Goal: Task Accomplishment & Management: Use online tool/utility

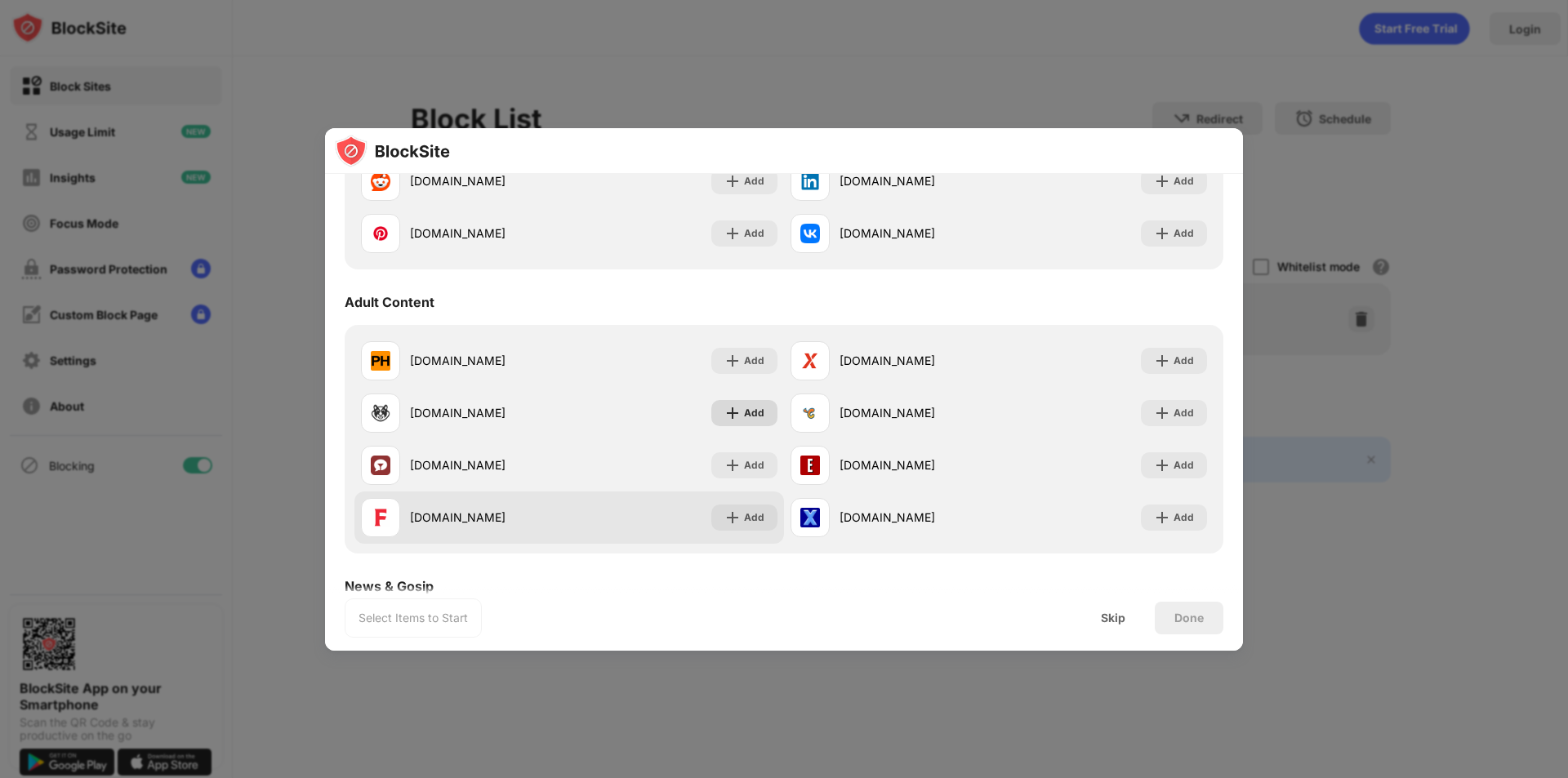
scroll to position [734, 0]
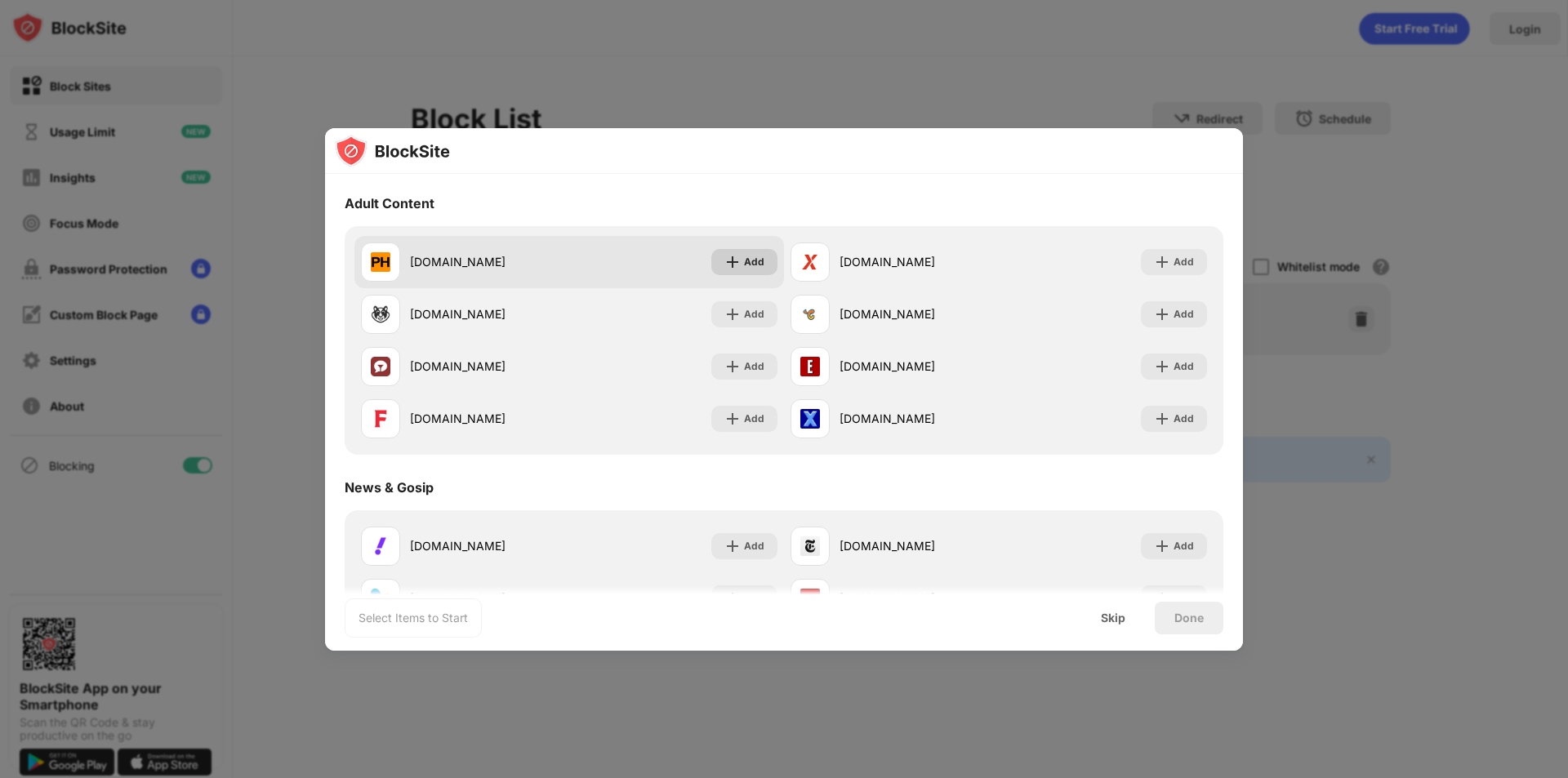
click at [731, 271] on div "Add" at bounding box center [744, 262] width 66 height 27
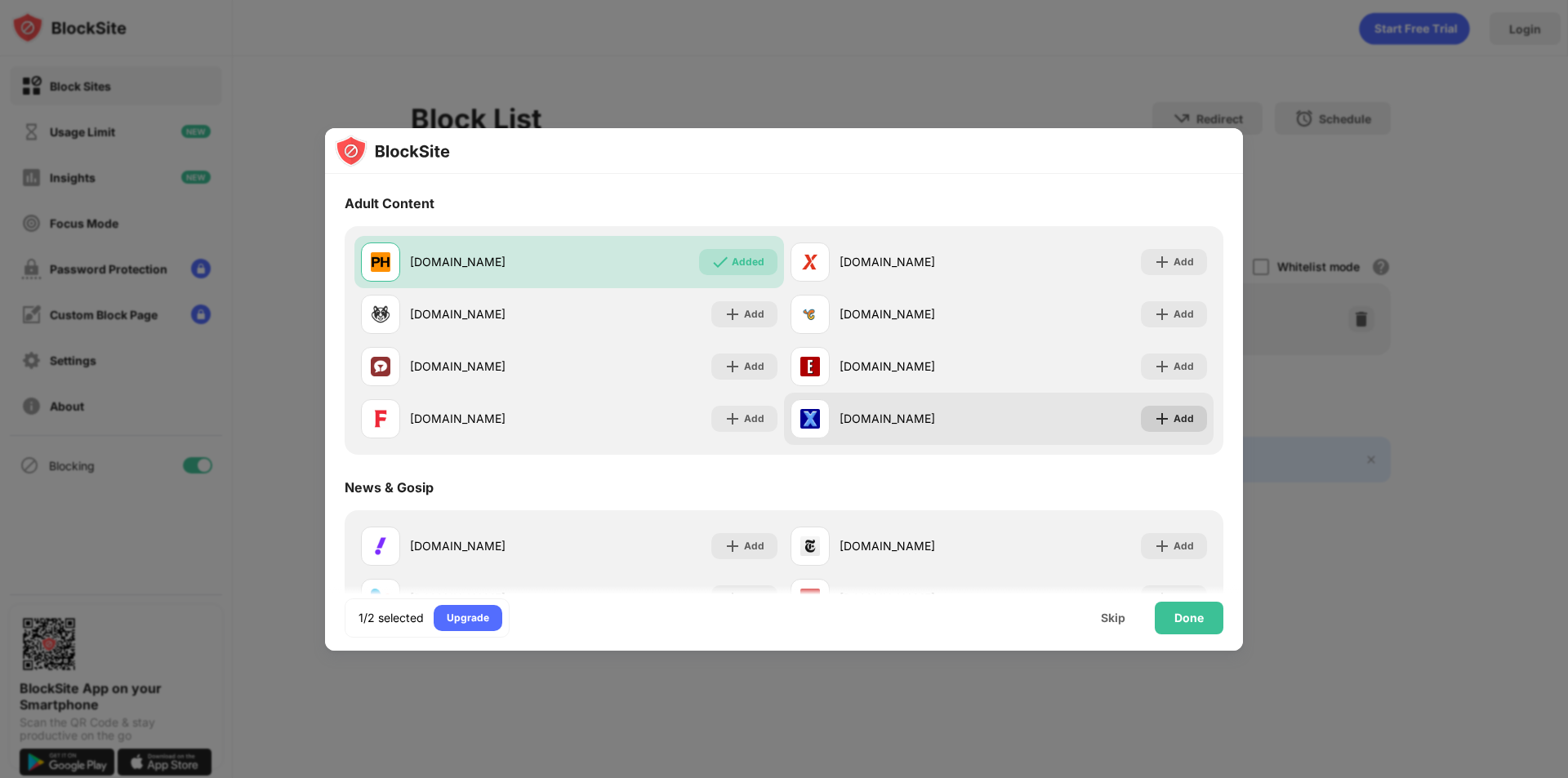
click at [1177, 415] on div "Add" at bounding box center [1184, 419] width 21 height 16
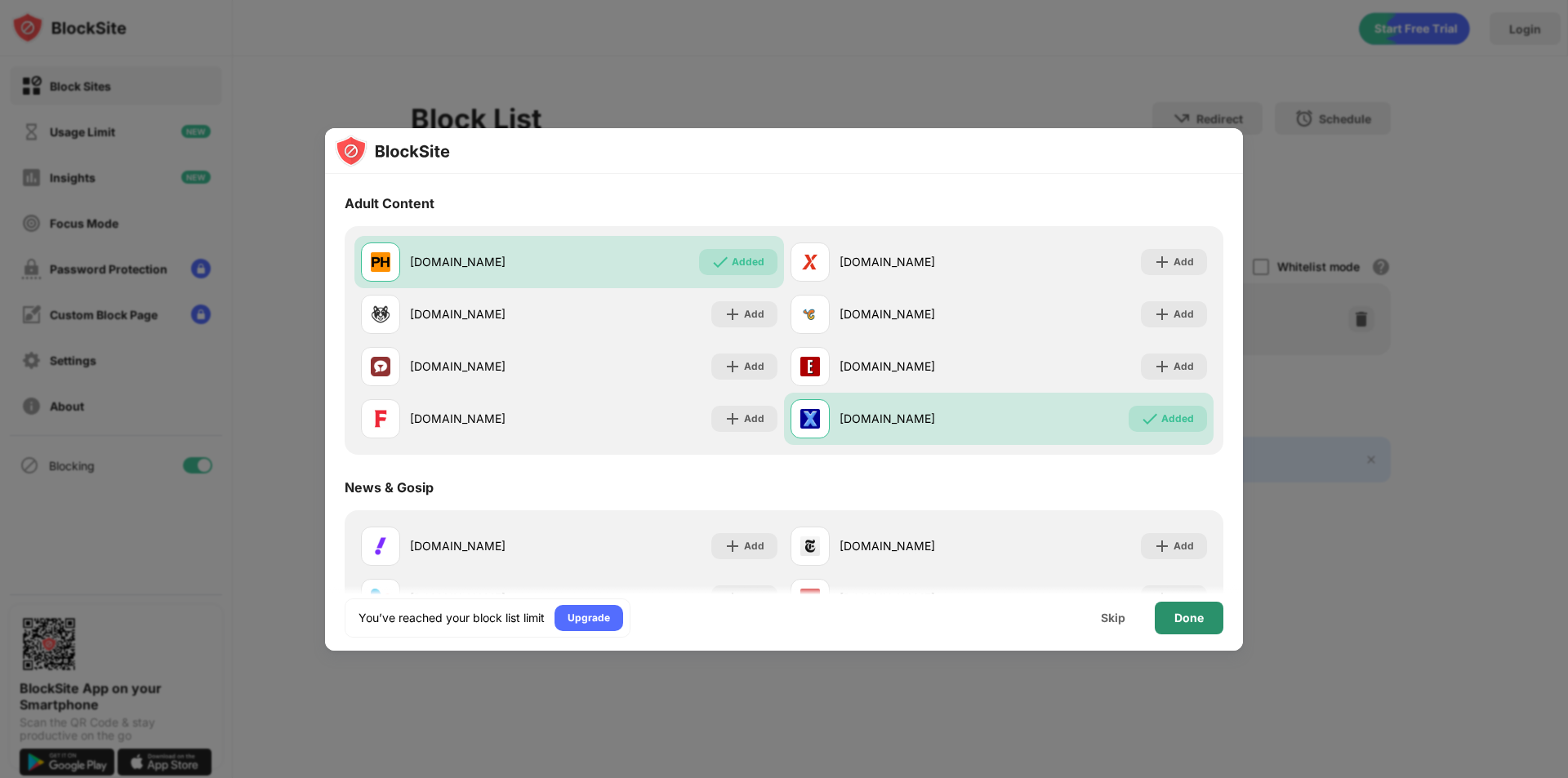
click at [1189, 606] on div "Done" at bounding box center [1189, 618] width 69 height 33
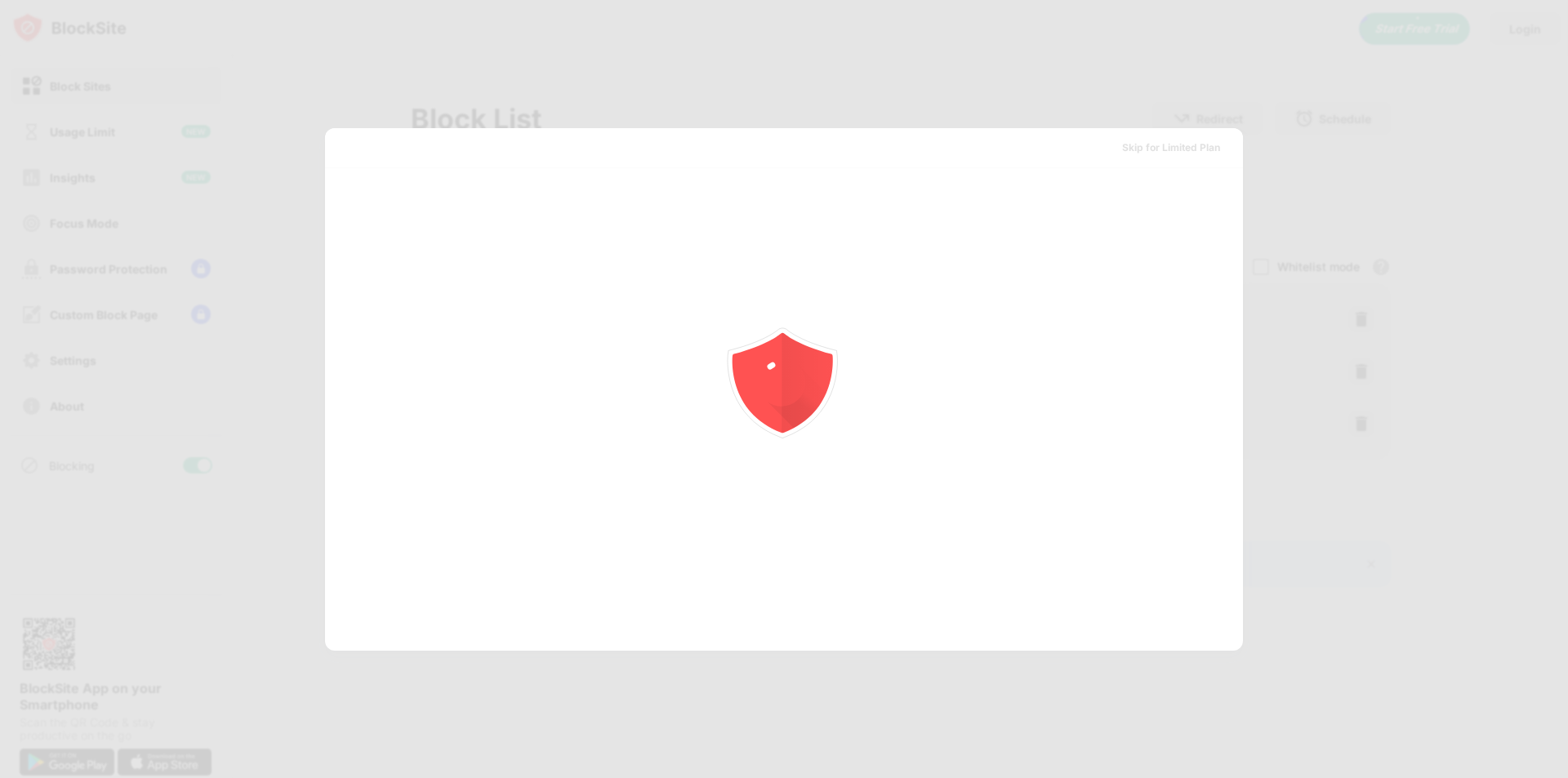
scroll to position [0, 0]
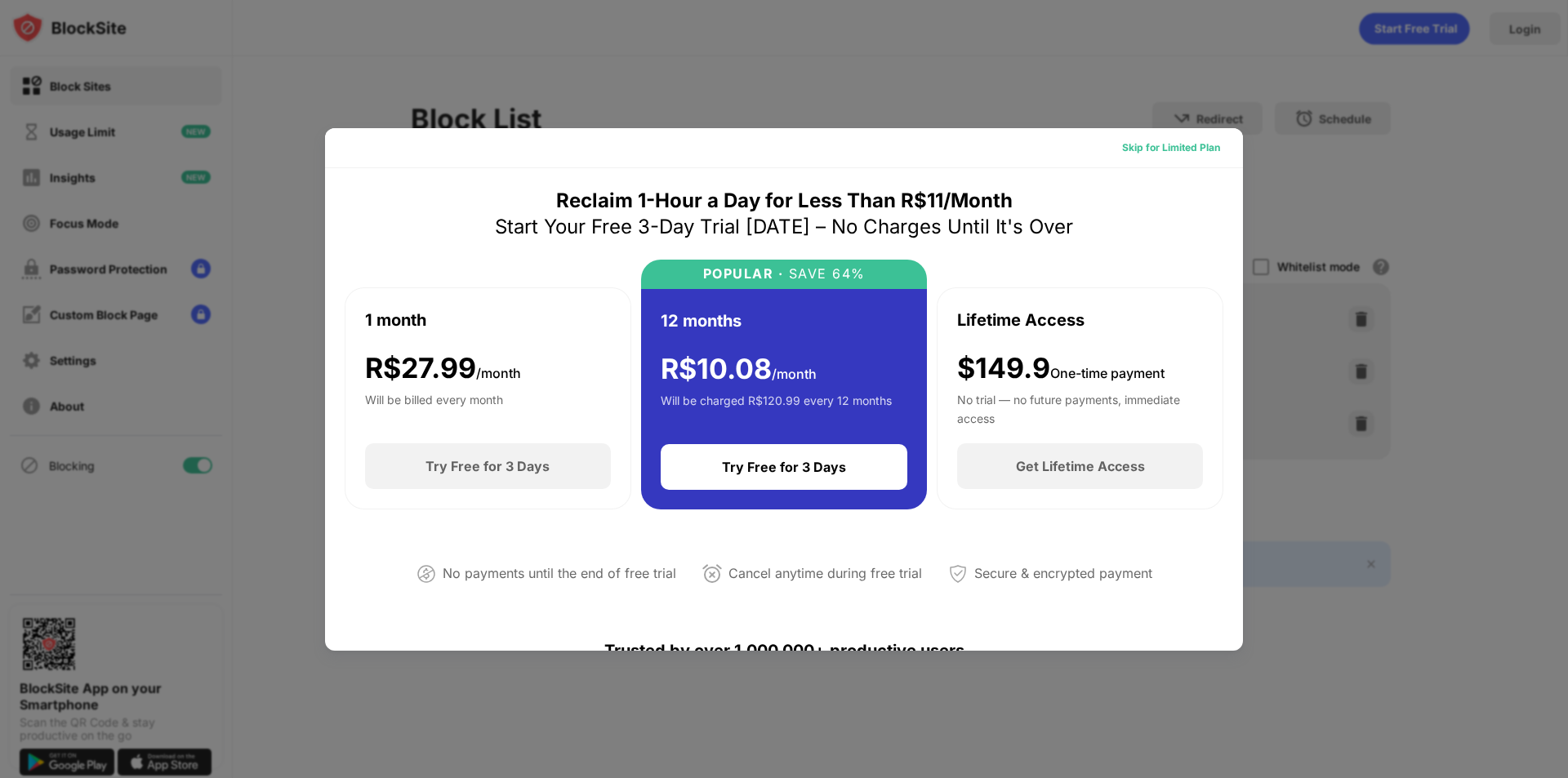
click at [1200, 150] on div "Skip for Limited Plan" at bounding box center [1172, 147] width 98 height 16
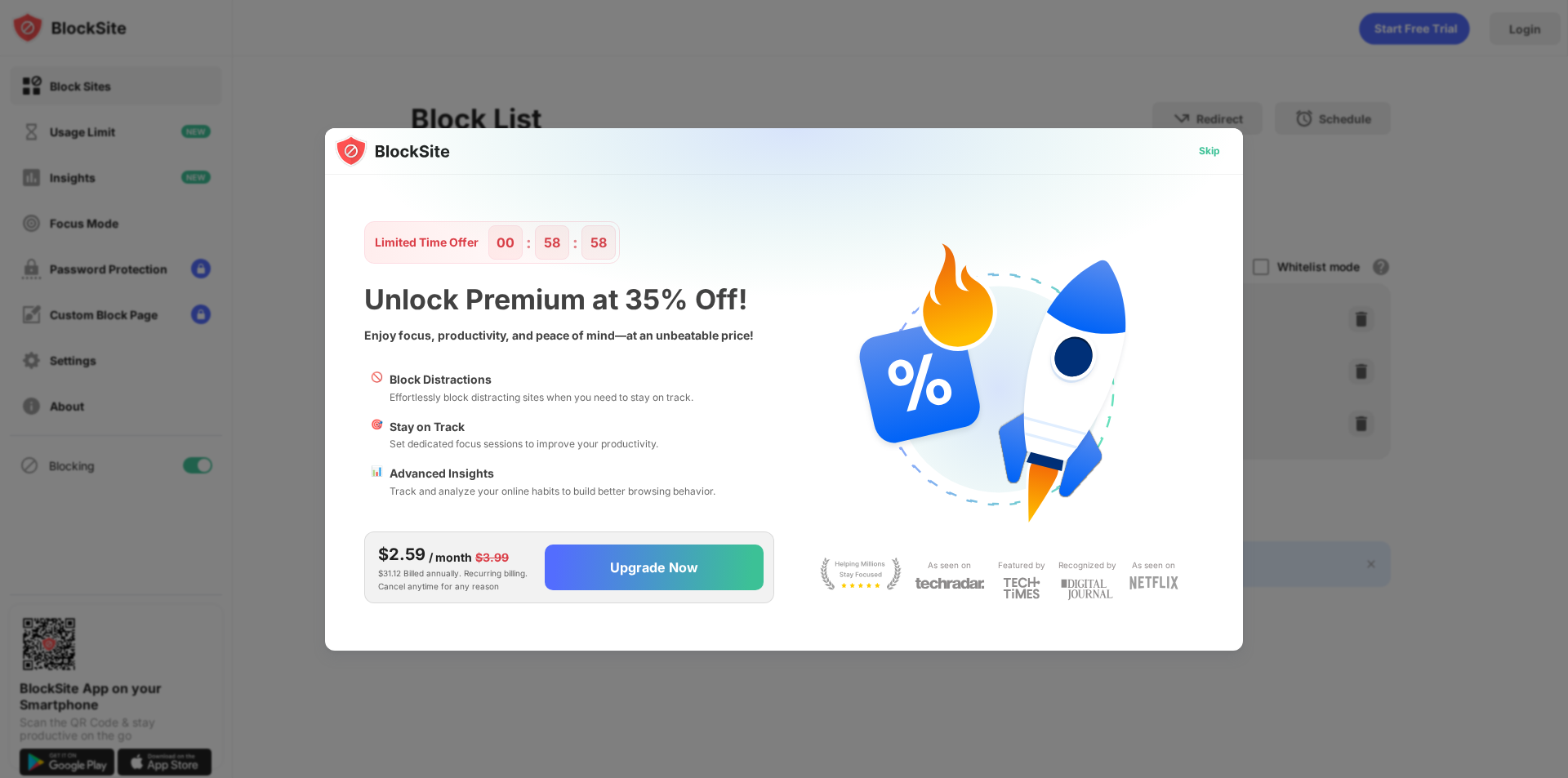
click at [1201, 150] on div "Skip" at bounding box center [1209, 151] width 21 height 16
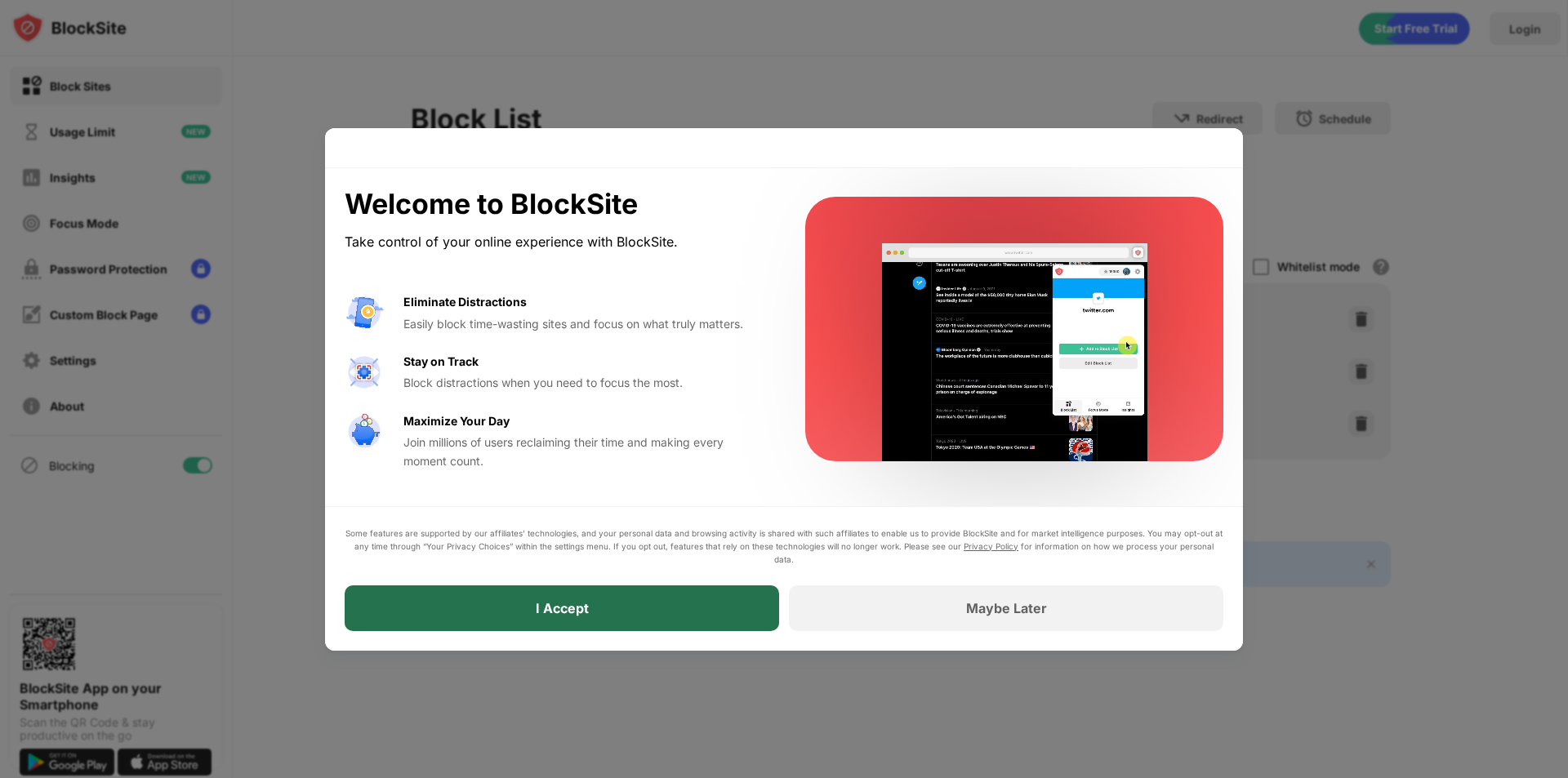
click at [712, 597] on div "I Accept" at bounding box center [561, 608] width 434 height 45
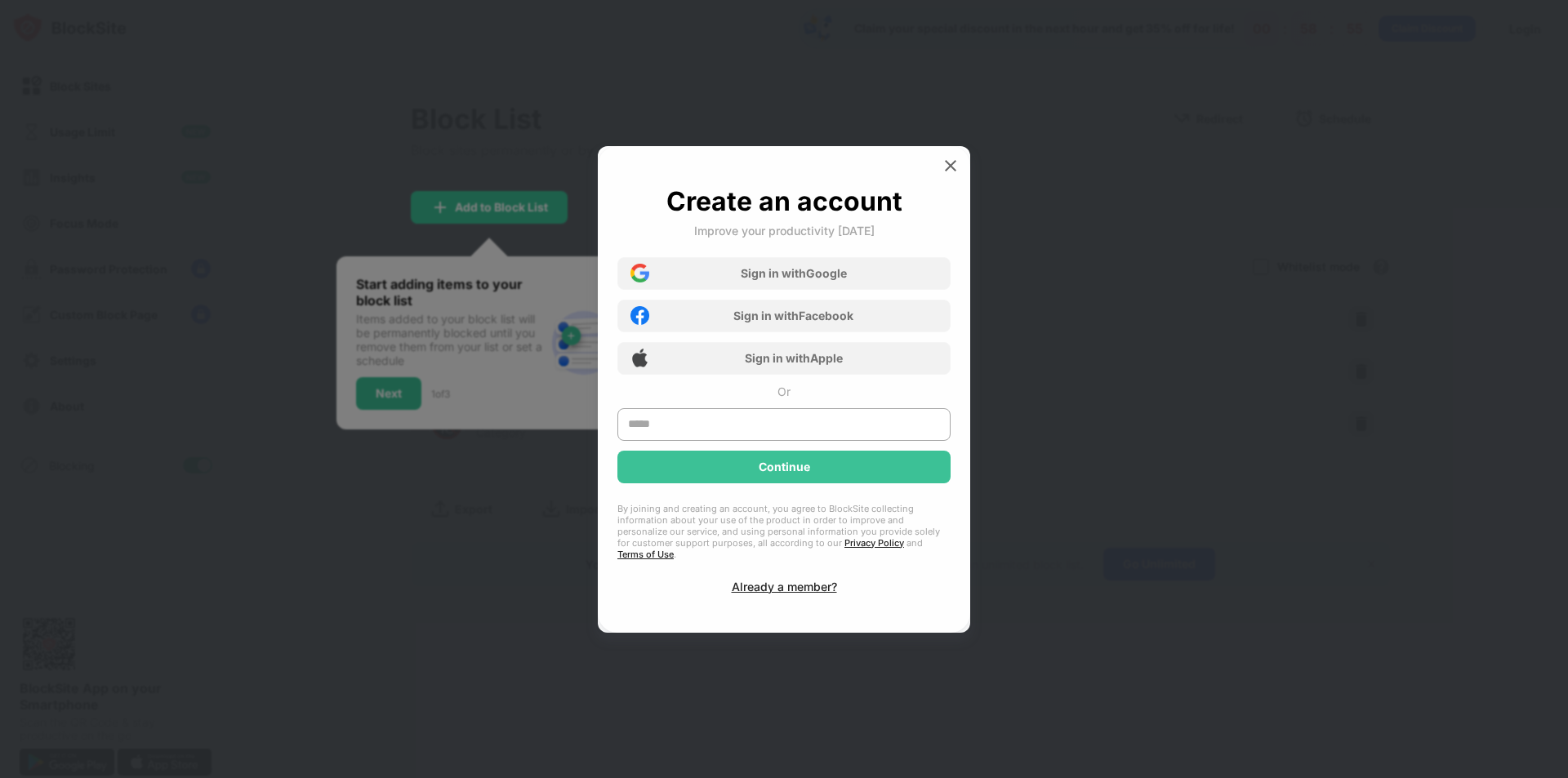
click at [945, 169] on img at bounding box center [951, 165] width 16 height 16
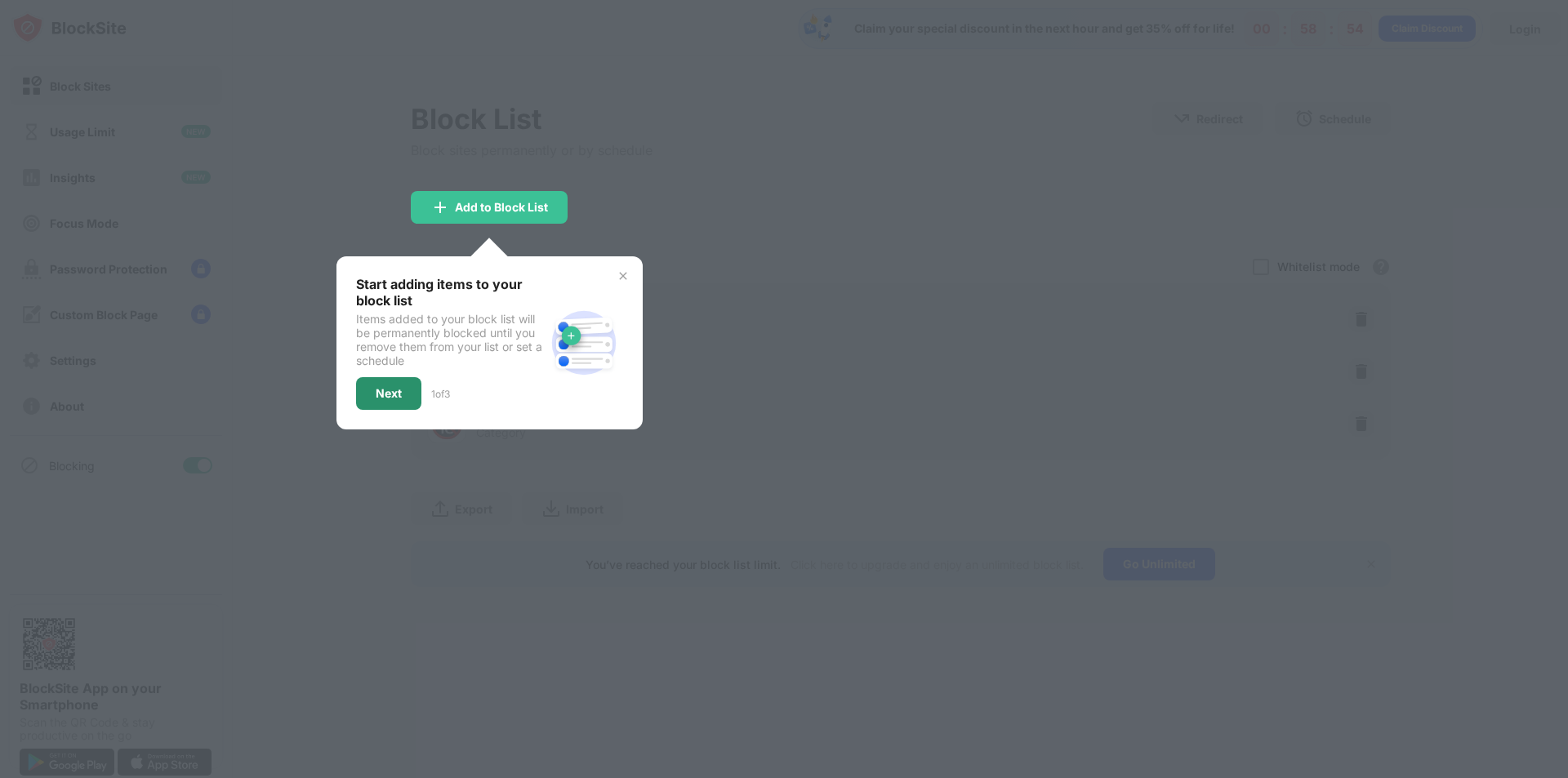
click at [396, 394] on div "Next" at bounding box center [389, 393] width 27 height 13
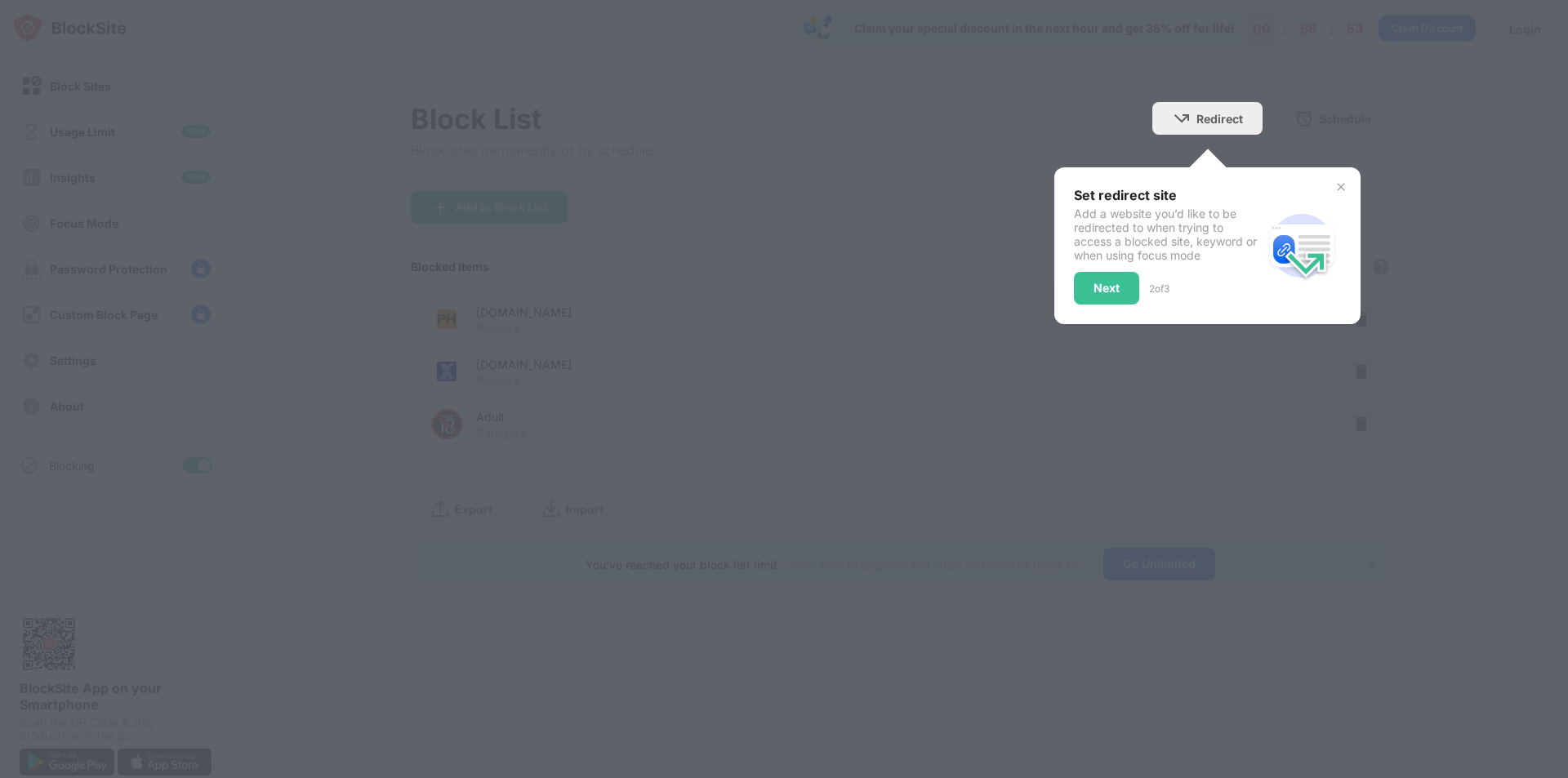
click at [1094, 422] on div at bounding box center [784, 389] width 1568 height 778
click at [1112, 278] on div "Next" at bounding box center [1106, 288] width 65 height 33
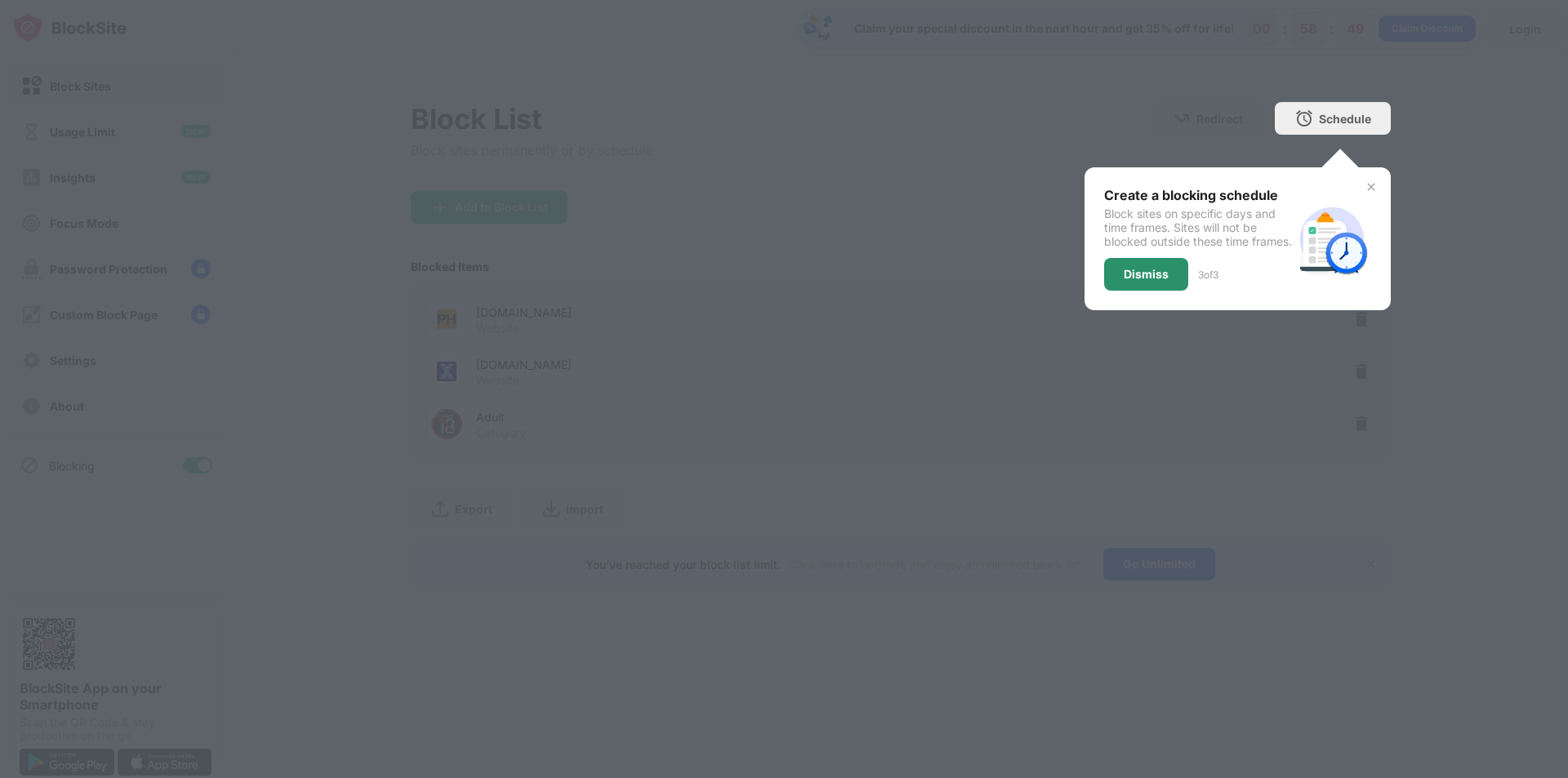
click at [1124, 281] on div "Dismiss" at bounding box center [1146, 274] width 45 height 13
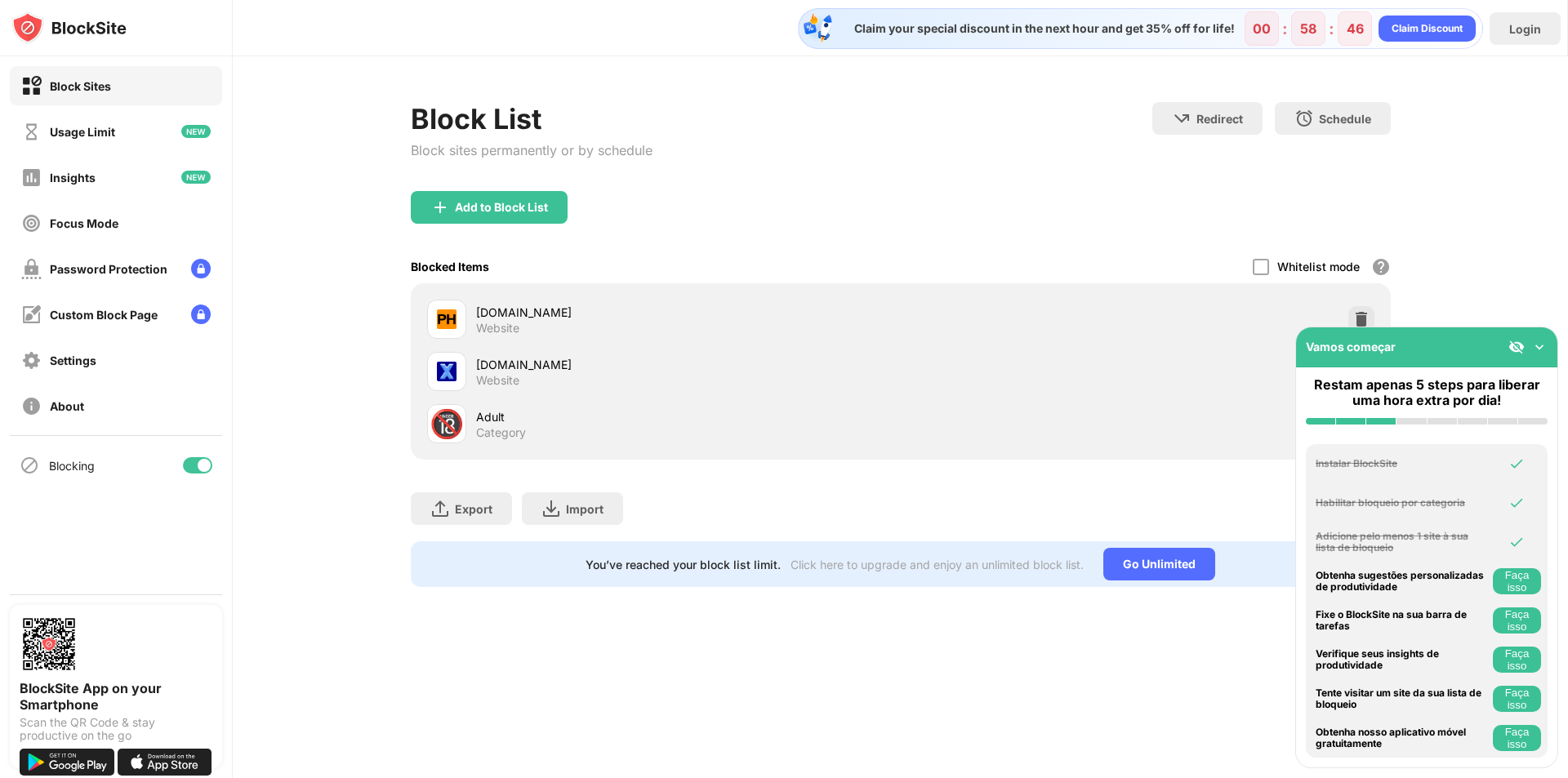
click at [1545, 344] on img at bounding box center [1539, 347] width 16 height 16
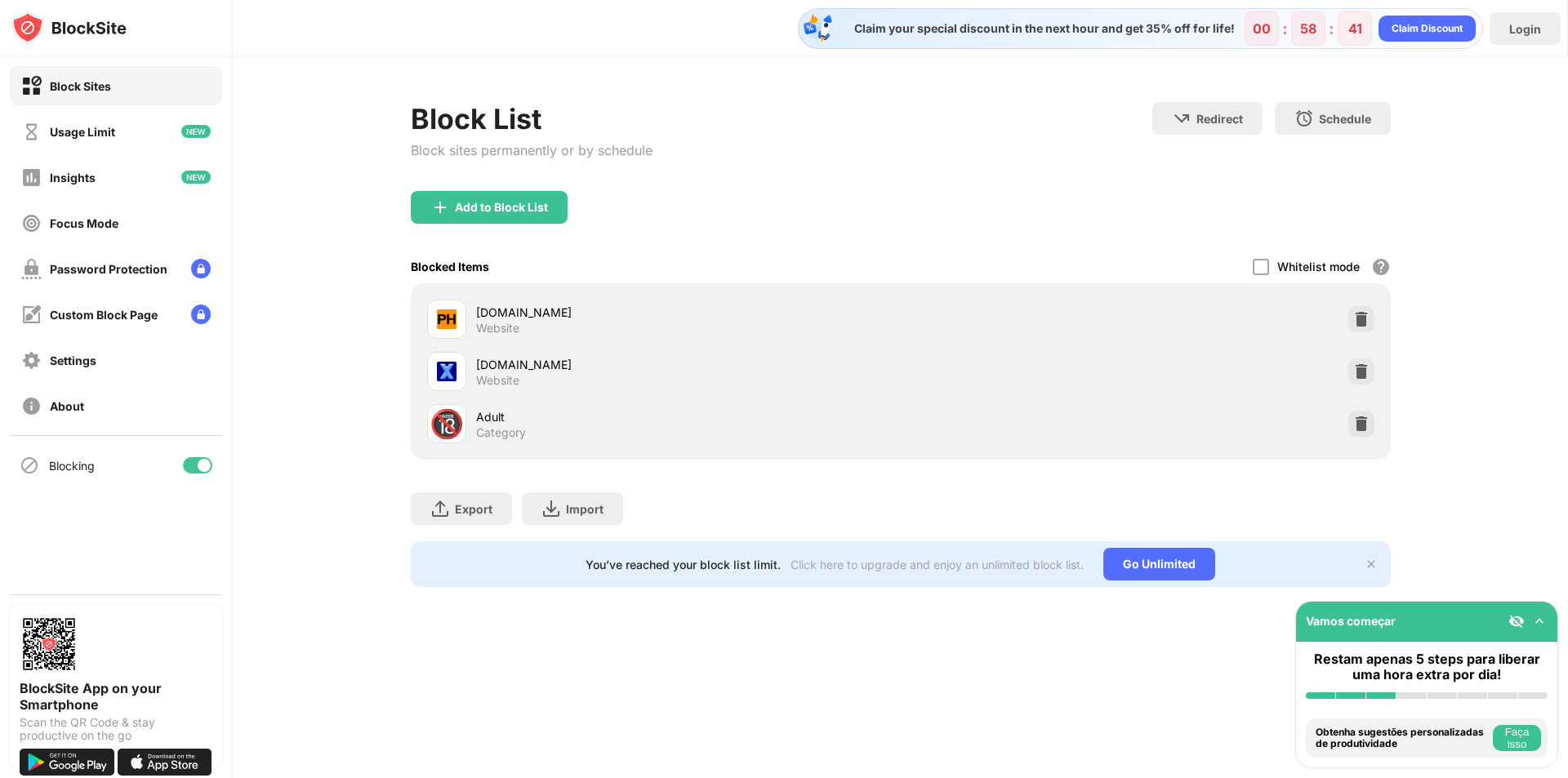
click at [1546, 620] on img at bounding box center [1539, 621] width 16 height 16
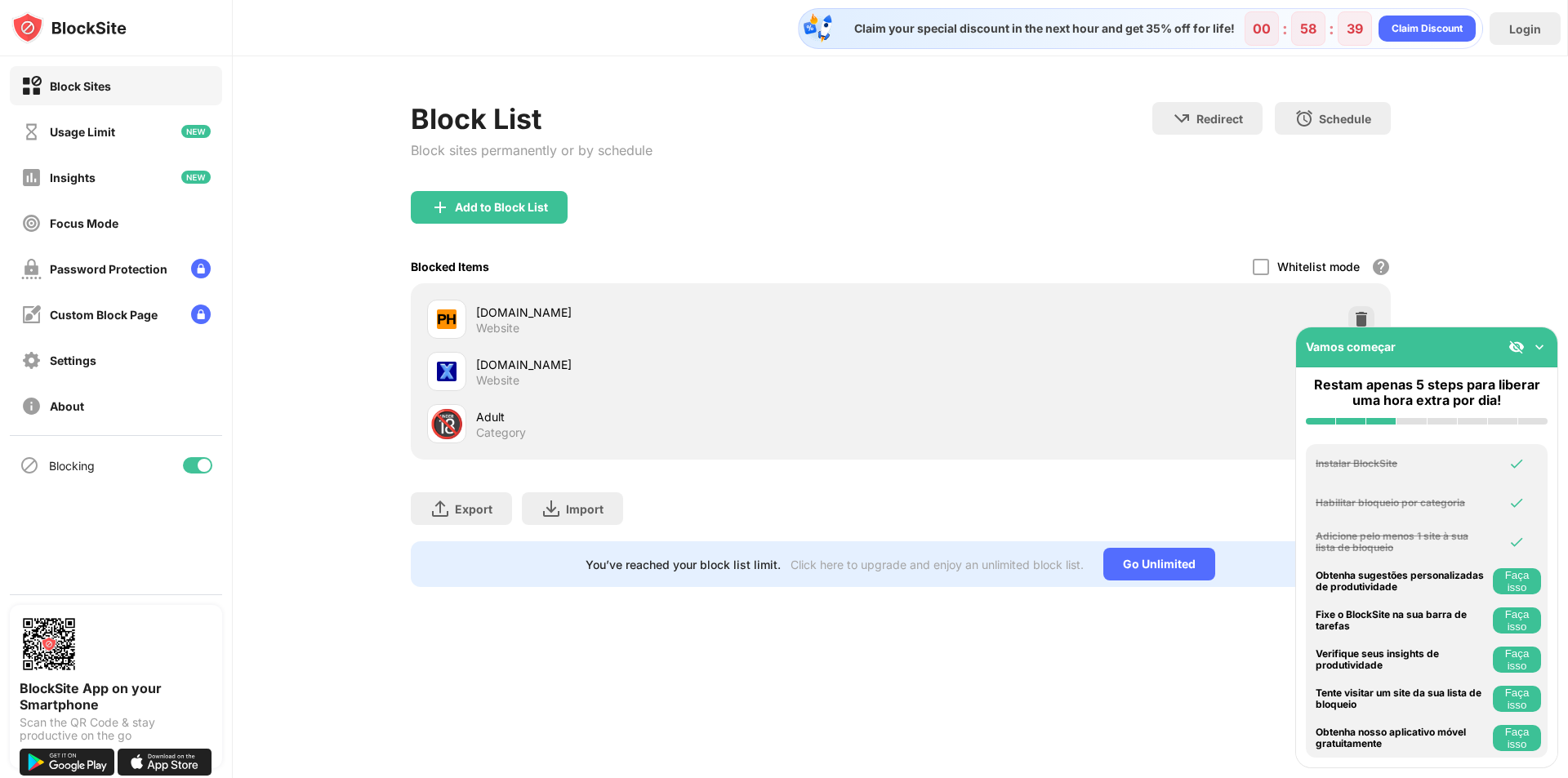
click at [1543, 343] on img at bounding box center [1539, 347] width 16 height 16
